Goal: Transaction & Acquisition: Purchase product/service

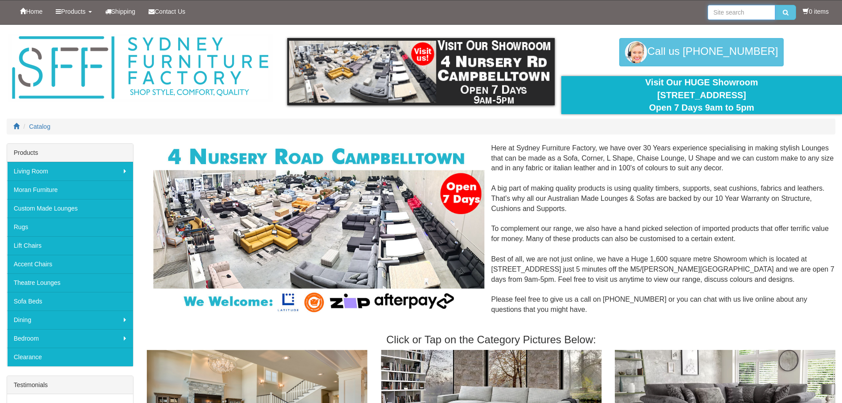
click at [723, 10] on input "search" at bounding box center [742, 12] width 68 height 15
type input "bed frames"
click at [783, 15] on icon "submit" at bounding box center [786, 12] width 6 height 6
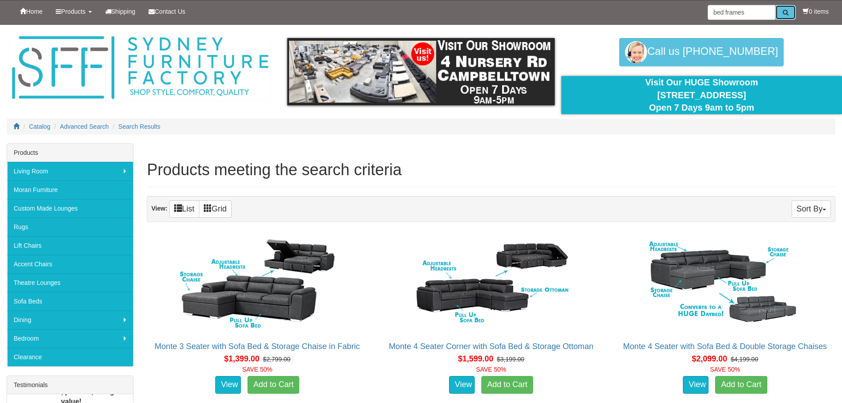
click at [781, 9] on button "submit" at bounding box center [785, 12] width 21 height 15
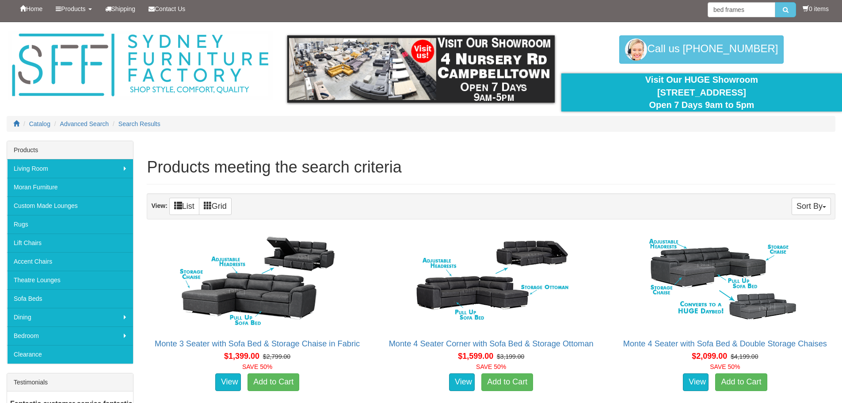
scroll to position [2, 0]
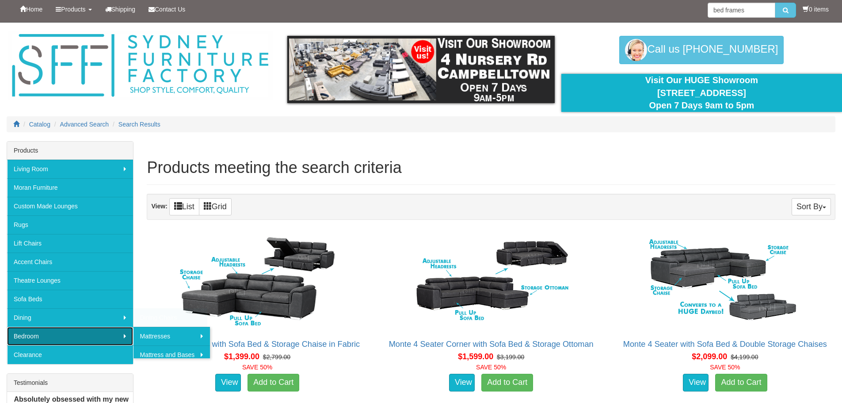
click at [31, 334] on link "Bedroom" at bounding box center [70, 336] width 126 height 19
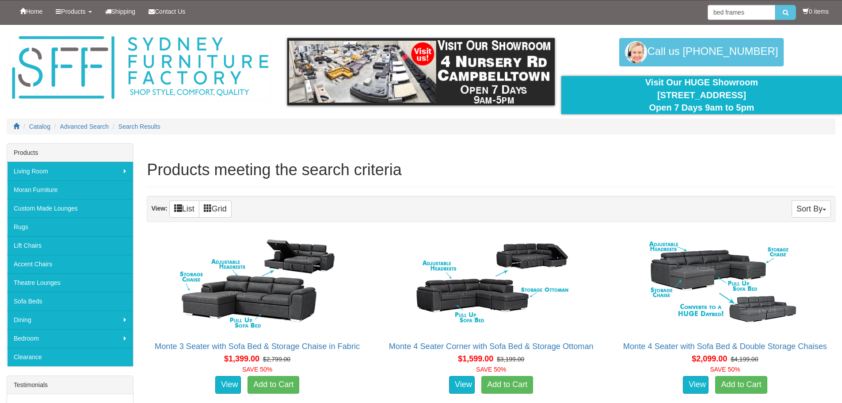
scroll to position [2, 0]
